Goal: Find specific page/section: Find specific page/section

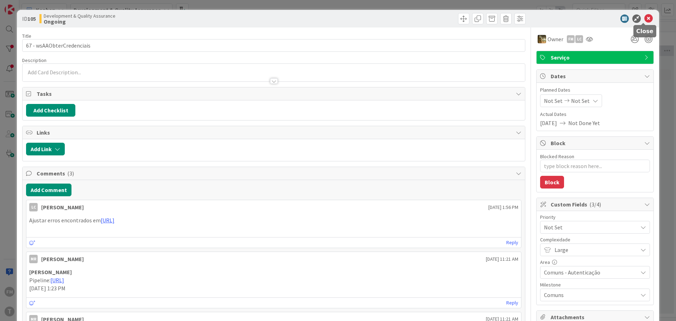
click at [645, 17] on icon at bounding box center [648, 18] width 8 height 8
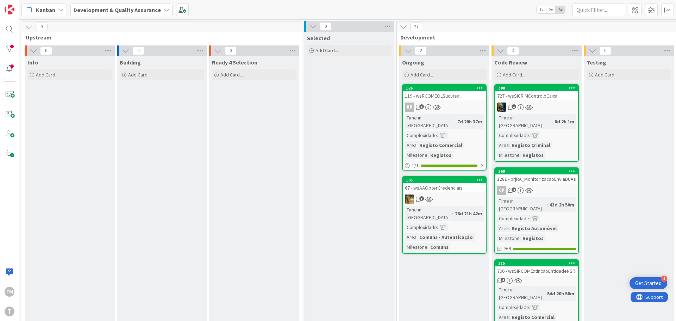
click at [555, 106] on div "1" at bounding box center [536, 106] width 83 height 9
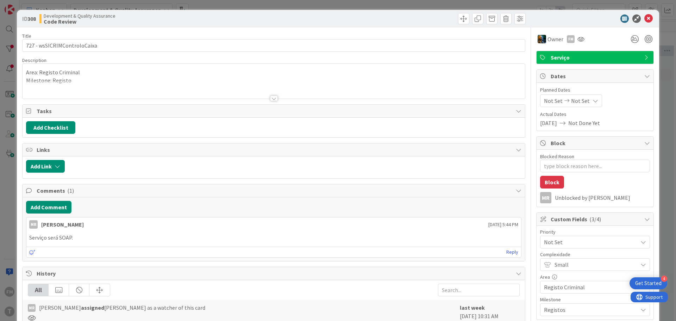
type textarea "x"
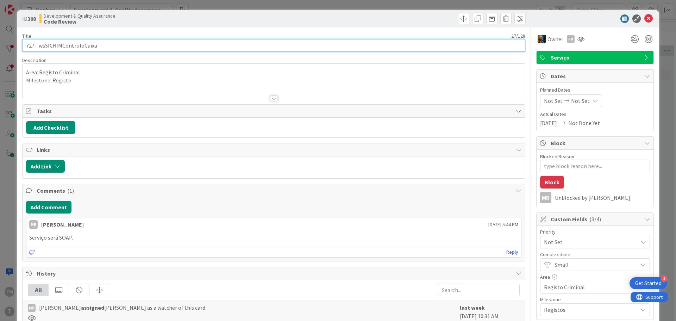
click at [85, 44] on input "727 - wsSICRIMControloCaixa" at bounding box center [273, 45] width 503 height 13
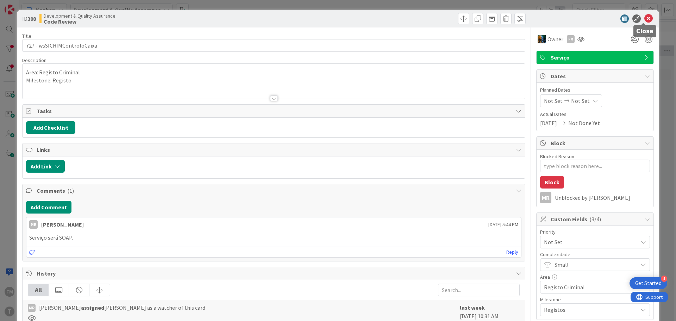
click at [645, 20] on icon at bounding box center [648, 18] width 8 height 8
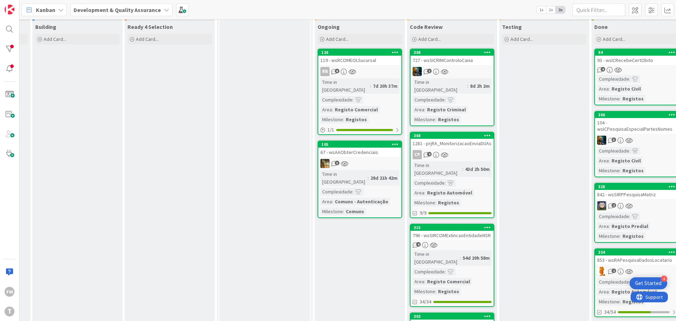
scroll to position [0, 84]
